Goal: Obtain resource: Download file/media

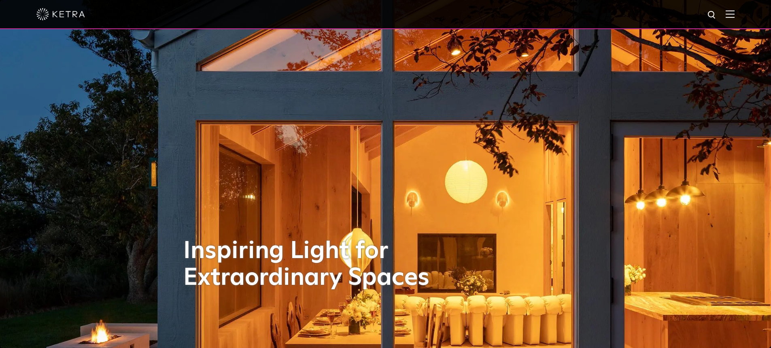
click at [742, 19] on div at bounding box center [385, 14] width 771 height 29
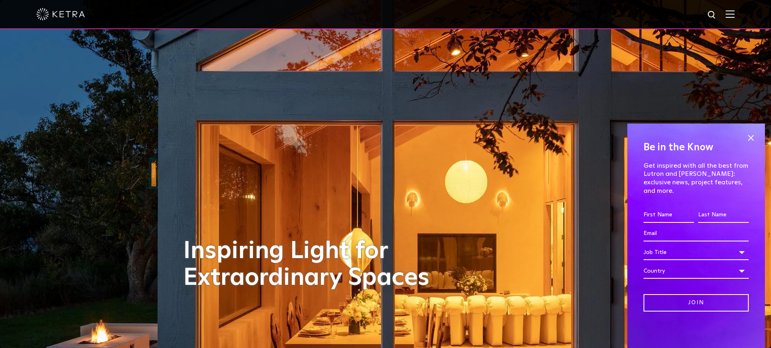
click at [735, 12] on img at bounding box center [730, 14] width 9 height 8
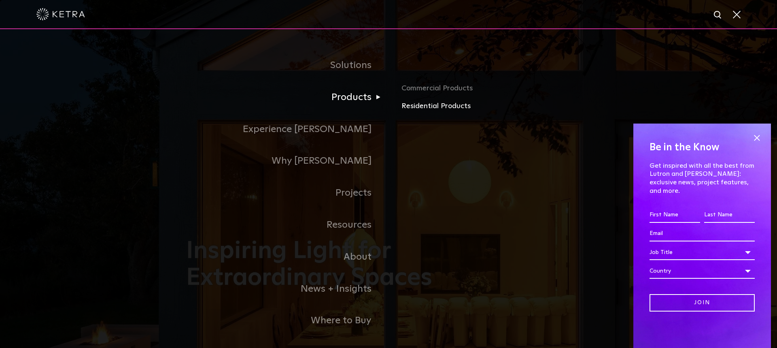
click at [446, 103] on link "Residential Products" at bounding box center [495, 106] width 189 height 12
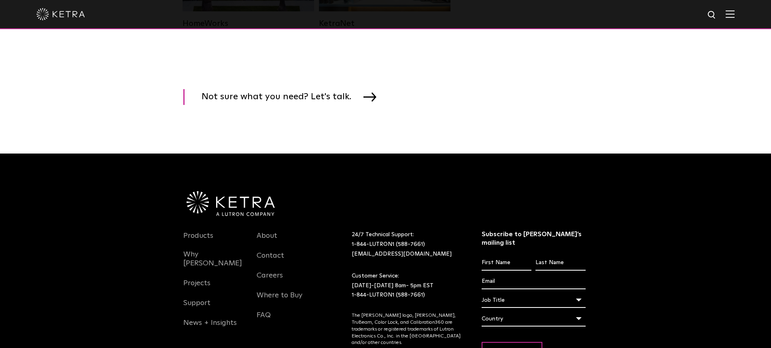
scroll to position [1293, 0]
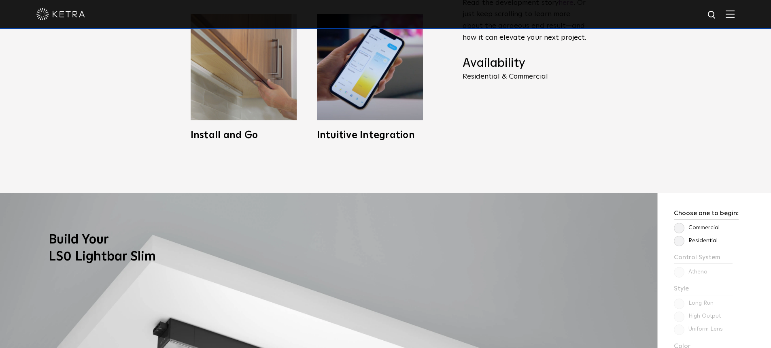
scroll to position [607, 0]
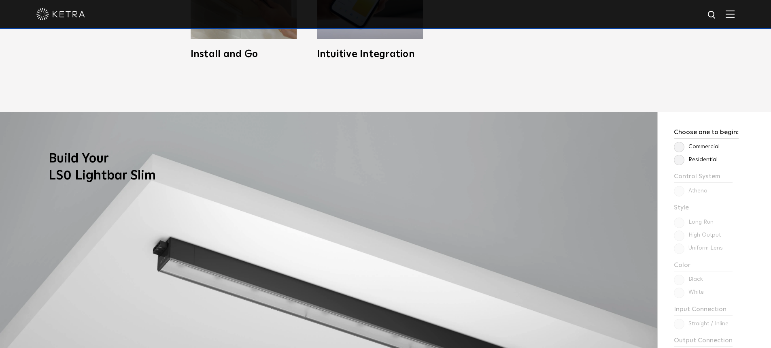
click at [679, 159] on label "Residential" at bounding box center [696, 159] width 44 height 7
click at [0, 0] on input "Residential" at bounding box center [0, 0] width 0 height 0
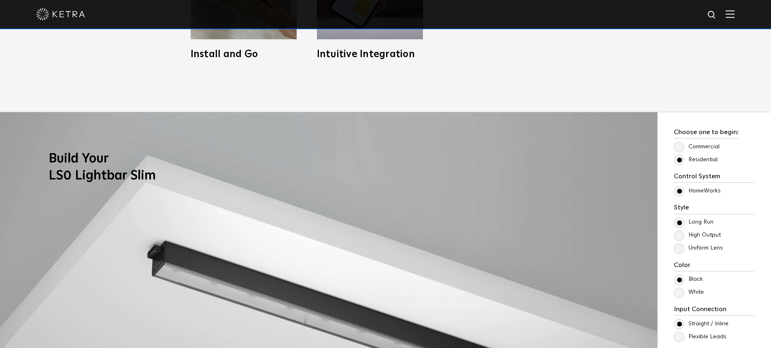
scroll to position [769, 0]
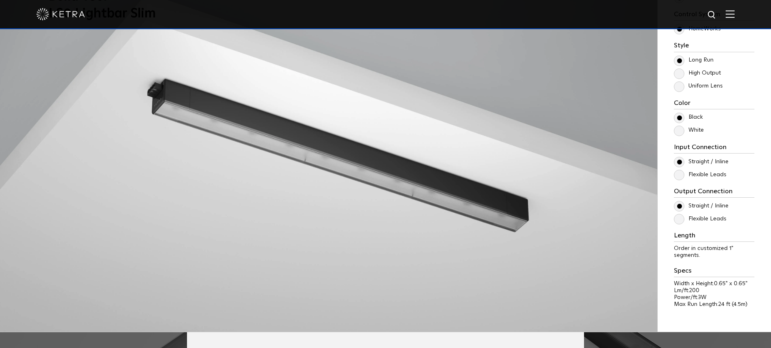
click at [677, 176] on label "Flexible Leads" at bounding box center [700, 174] width 53 height 7
click at [0, 0] on input "Flexible Leads" at bounding box center [0, 0] width 0 height 0
click at [677, 174] on label "Flexible Leads" at bounding box center [700, 174] width 53 height 7
click at [0, 0] on input "Flexible Leads" at bounding box center [0, 0] width 0 height 0
click at [678, 165] on label "Straight / Inline" at bounding box center [701, 161] width 55 height 7
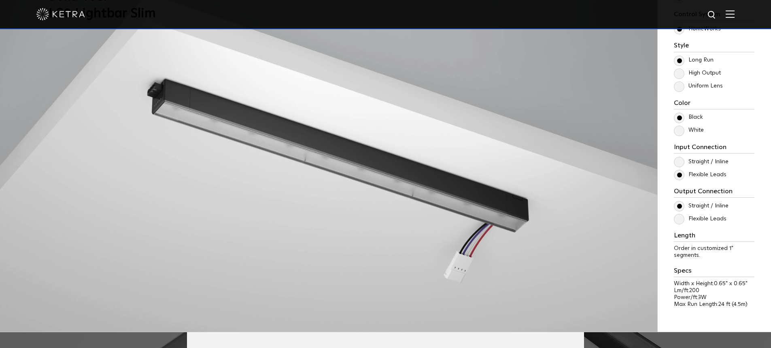
click at [0, 0] on input "Straight / Inline" at bounding box center [0, 0] width 0 height 0
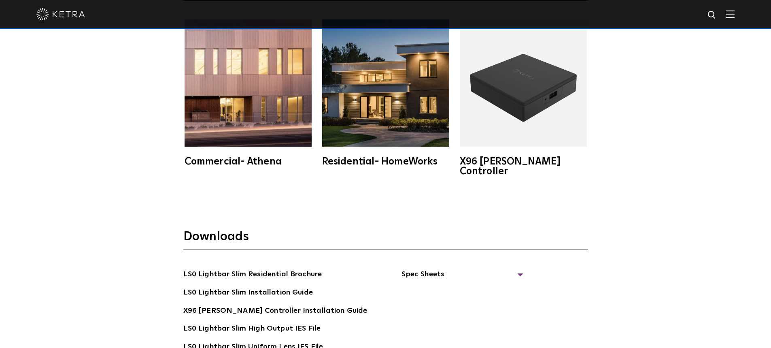
scroll to position [1578, 0]
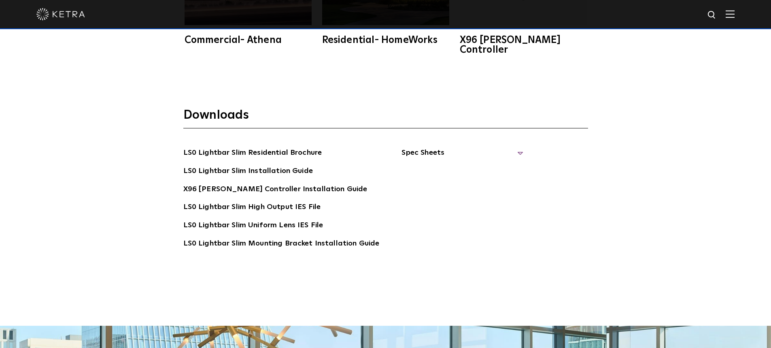
click at [423, 147] on span "Spec Sheets" at bounding box center [461, 156] width 121 height 18
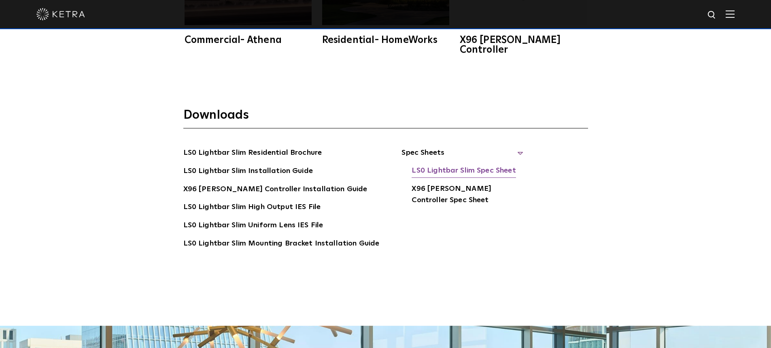
click at [471, 165] on link "LS0 Lightbar Slim Spec Sheet" at bounding box center [464, 171] width 104 height 13
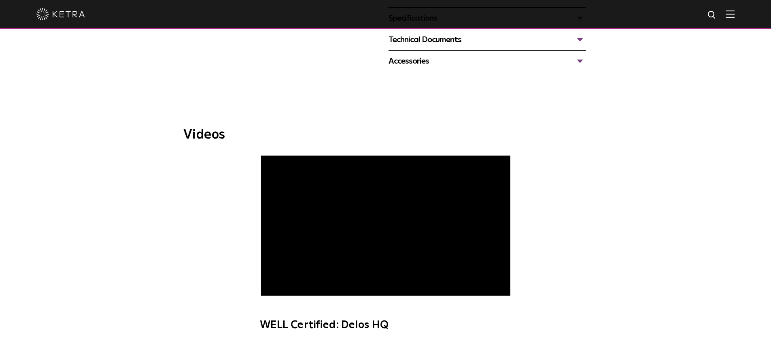
scroll to position [324, 0]
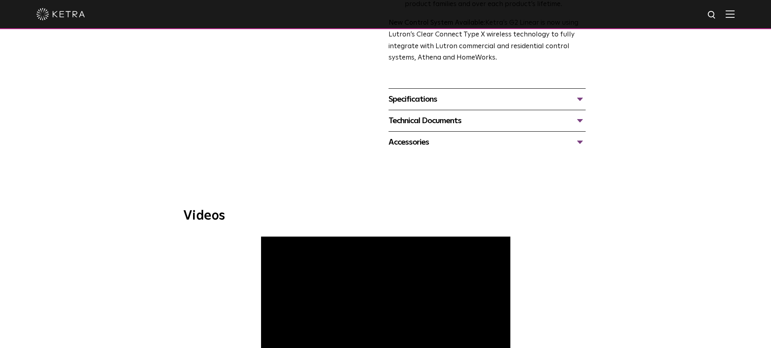
click at [435, 100] on div "Specifications" at bounding box center [487, 99] width 197 height 13
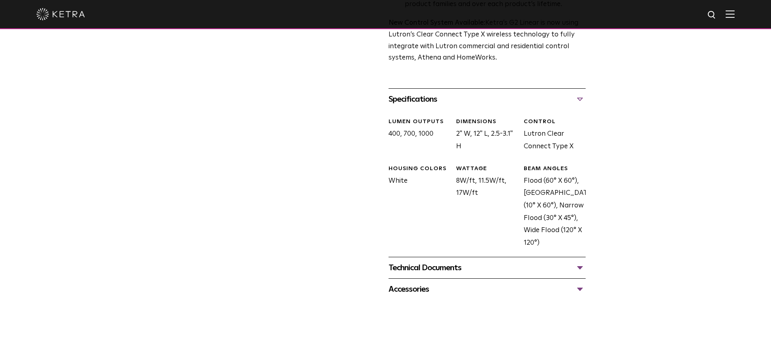
click at [459, 267] on div "Technical Documents" at bounding box center [487, 267] width 197 height 13
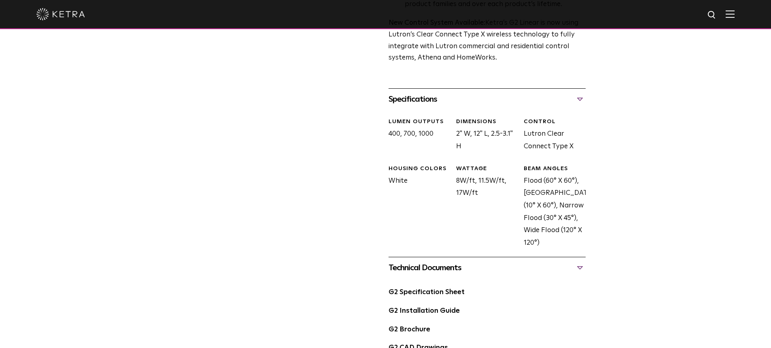
scroll to position [405, 0]
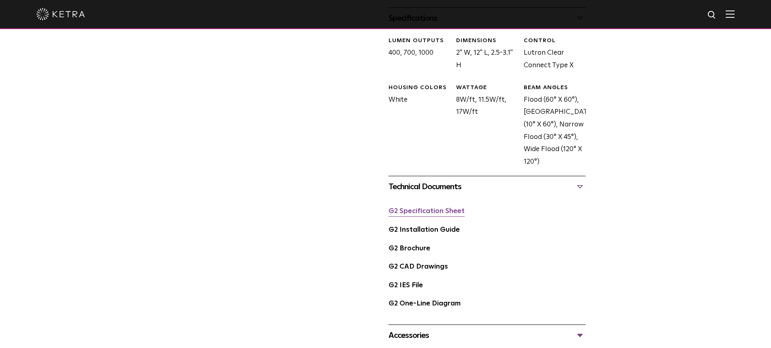
click at [432, 210] on link "G2 Specification Sheet" at bounding box center [427, 211] width 76 height 7
